Goal: Find contact information: Find contact information

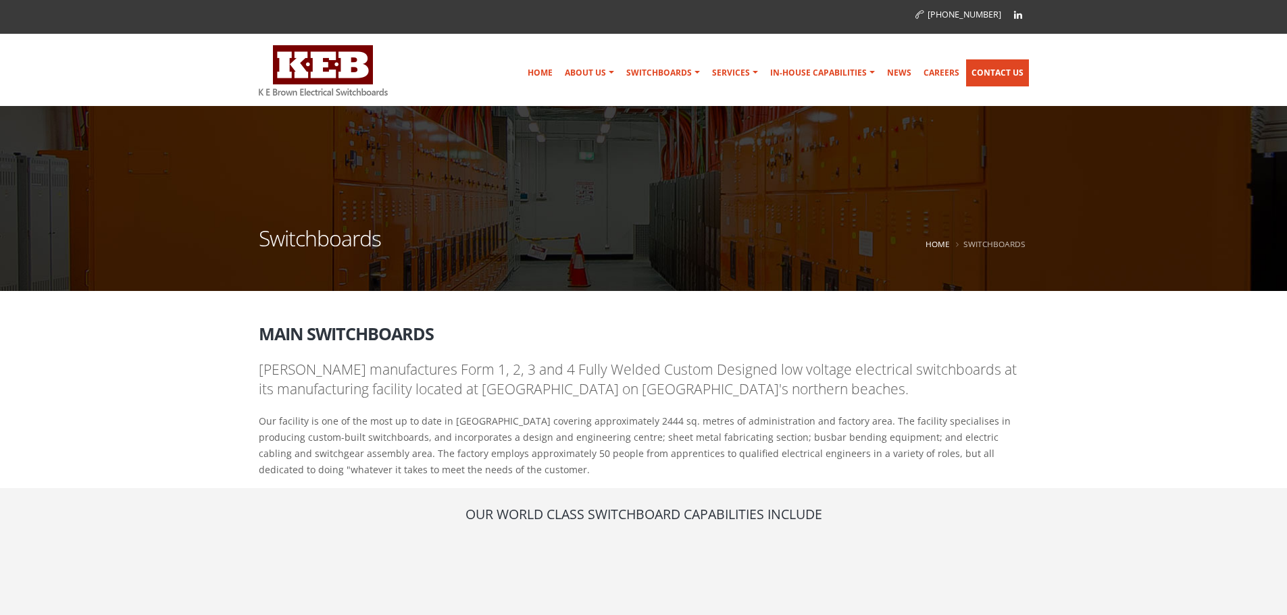
click at [1001, 74] on link "Contact Us" at bounding box center [997, 72] width 63 height 27
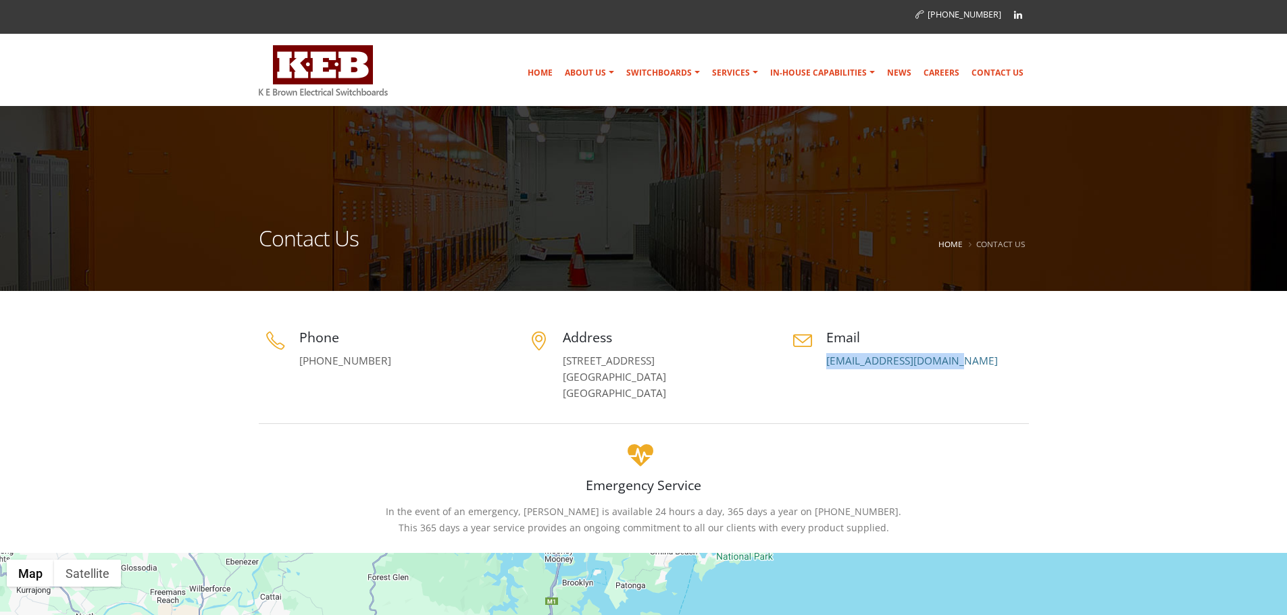
drag, startPoint x: 957, startPoint y: 362, endPoint x: 822, endPoint y: 367, distance: 135.2
click at [822, 367] on div "Email switchboards@keb.com.au" at bounding box center [907, 348] width 243 height 41
copy link "[EMAIL_ADDRESS][DOMAIN_NAME]"
